Goal: Transaction & Acquisition: Purchase product/service

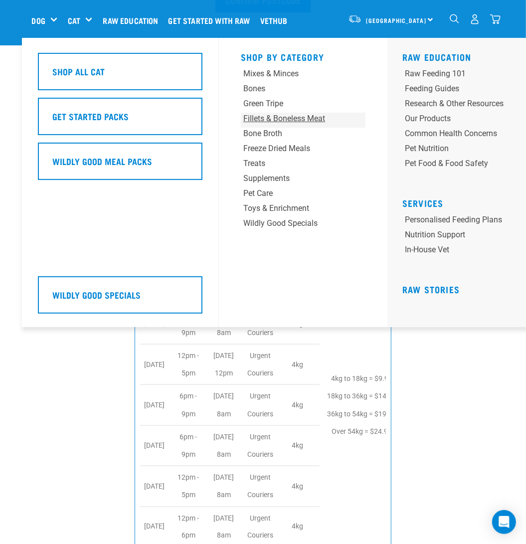
click at [299, 118] on div "Fillets & Boneless Meat" at bounding box center [292, 119] width 98 height 12
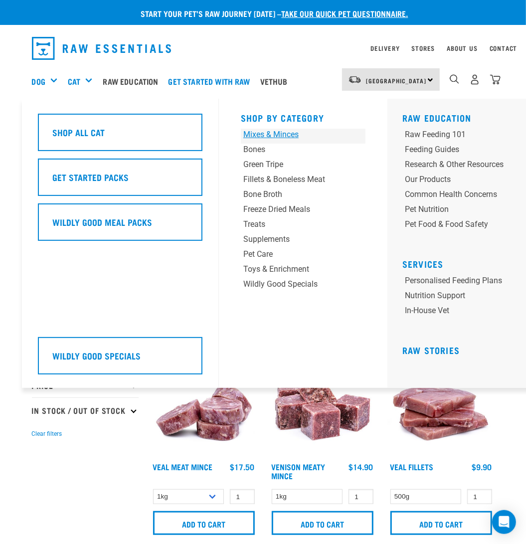
click at [276, 135] on div "Mixes & Minces" at bounding box center [292, 135] width 98 height 12
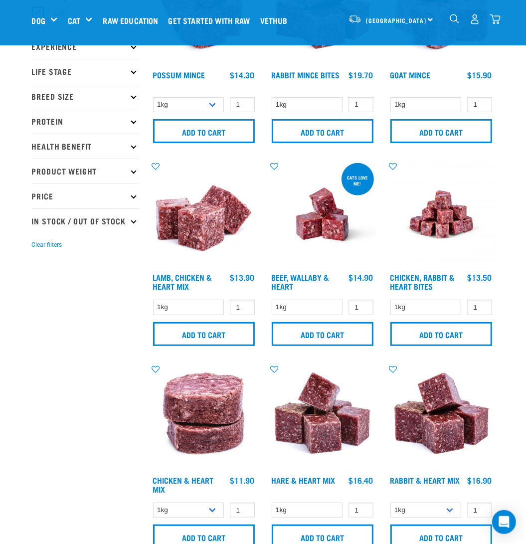
scroll to position [100, 0]
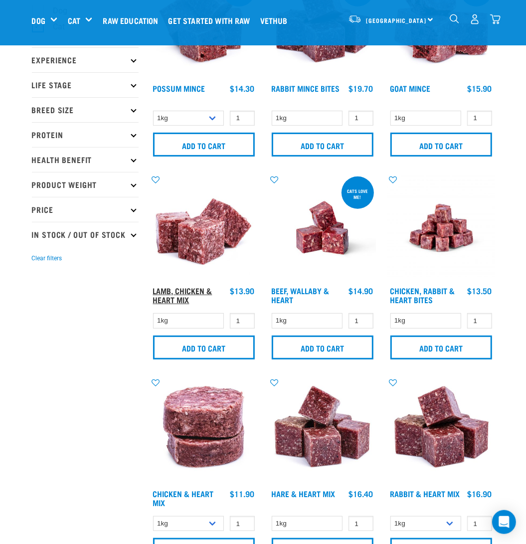
click at [166, 288] on link "Lamb, Chicken & Heart Mix" at bounding box center [182, 294] width 59 height 13
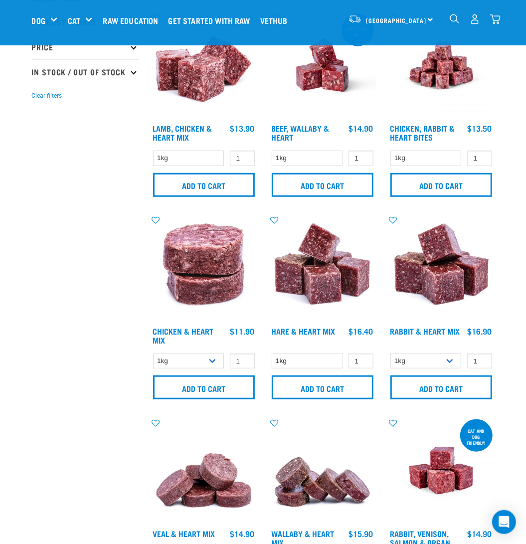
scroll to position [349, 0]
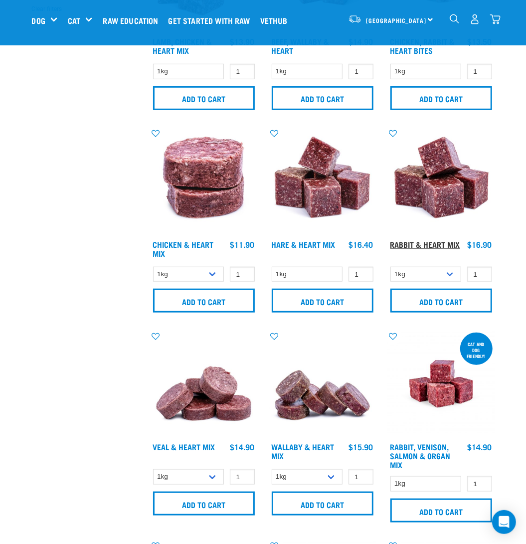
click at [400, 242] on link "Rabbit & Heart Mix" at bounding box center [425, 244] width 70 height 4
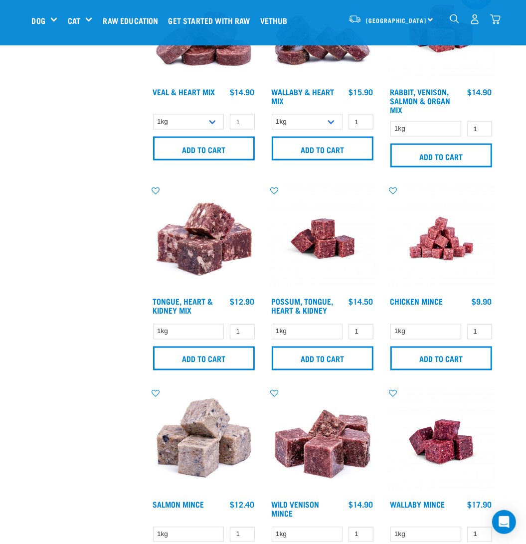
scroll to position [724, 0]
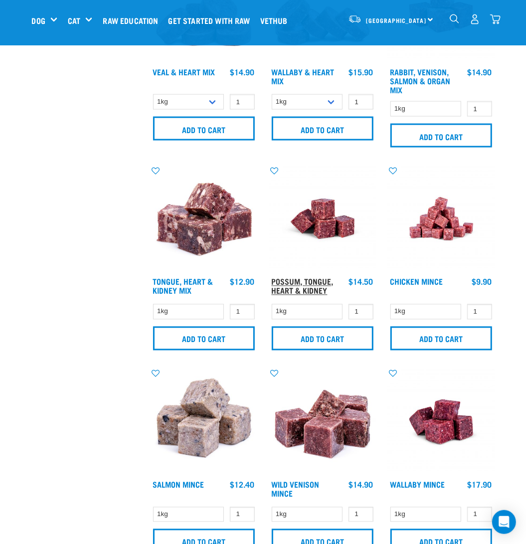
click at [283, 281] on link "Possum, Tongue, Heart & Kidney" at bounding box center [303, 285] width 62 height 13
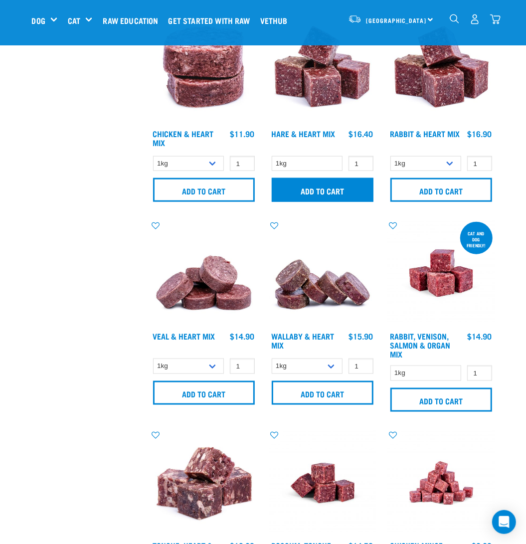
scroll to position [401, 0]
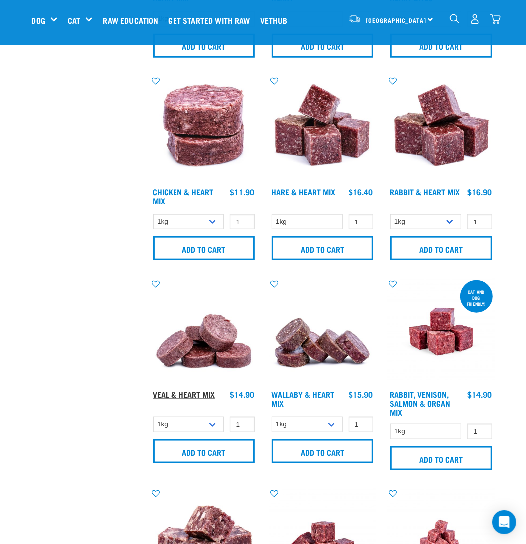
click at [184, 392] on link "Veal & Heart Mix" at bounding box center [184, 394] width 62 height 4
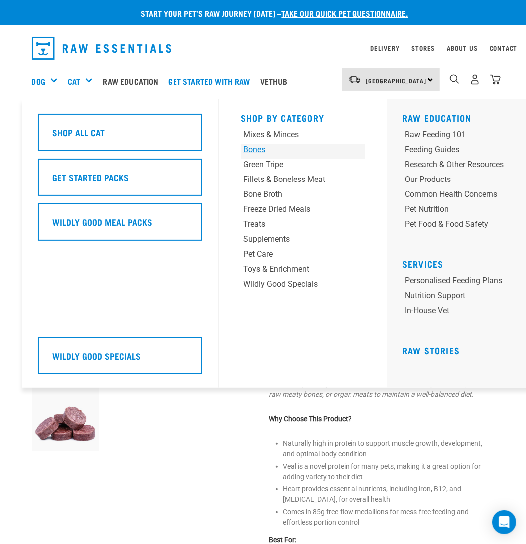
click at [264, 152] on div "Bones" at bounding box center [292, 150] width 98 height 12
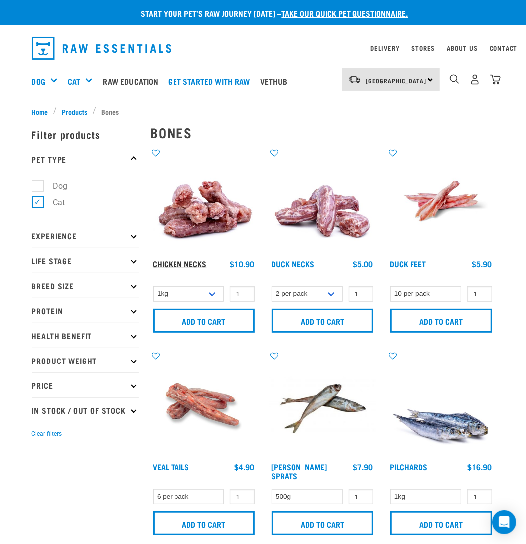
click at [194, 266] on link "Chicken Necks" at bounding box center [180, 263] width 54 height 4
